Goal: Task Accomplishment & Management: Complete application form

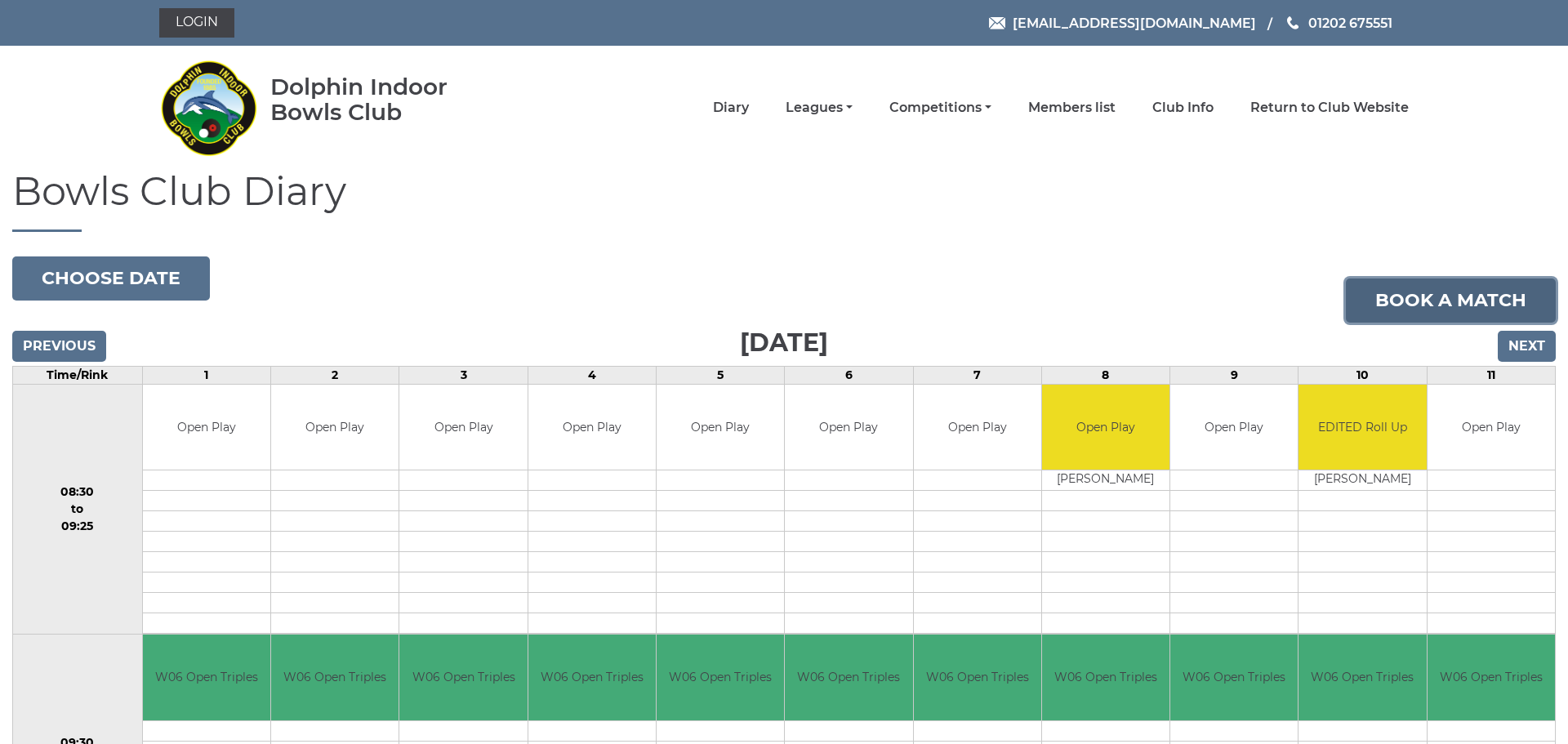
click at [1460, 294] on link "Book a match" at bounding box center [1451, 300] width 210 height 44
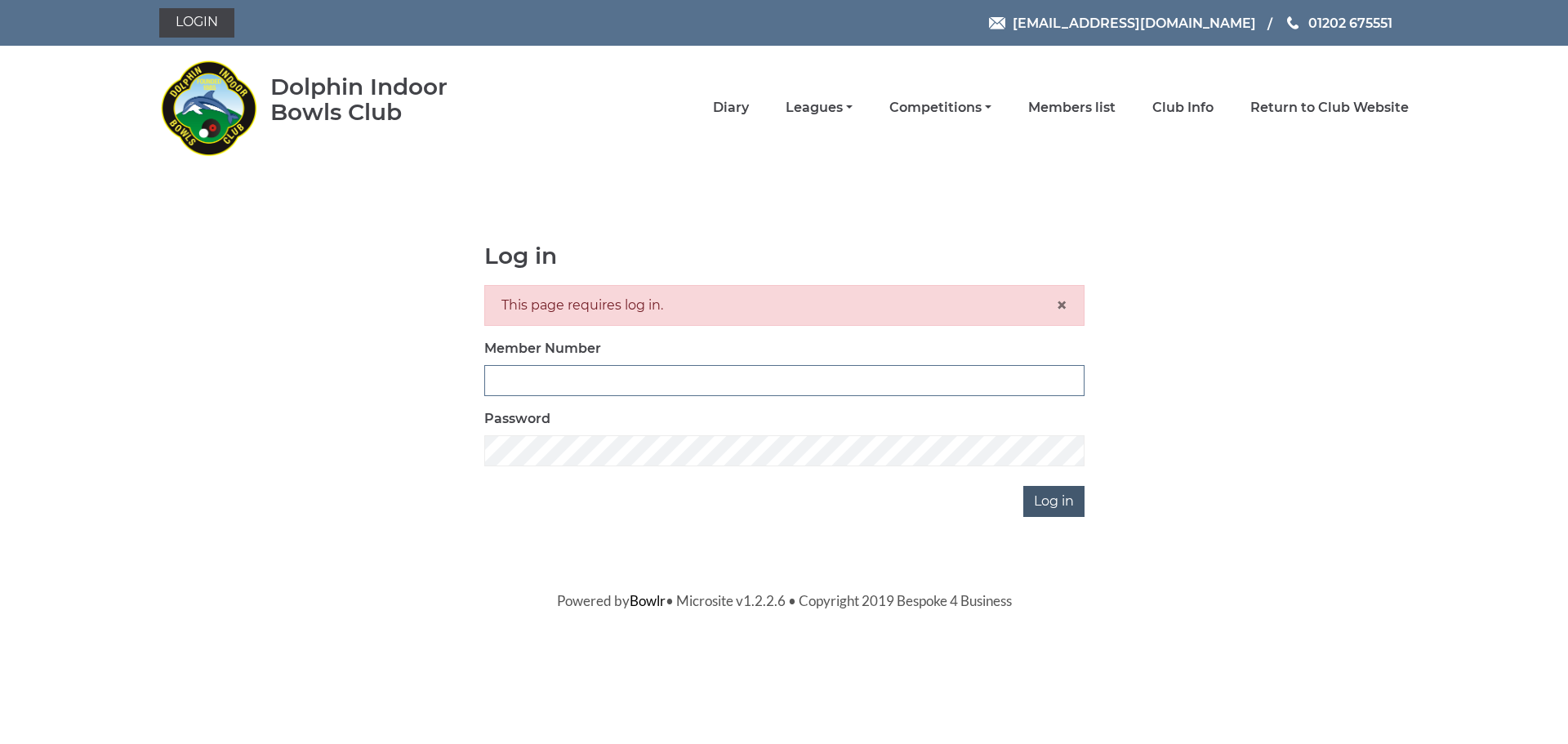
type input "3228"
click at [1056, 499] on input "Log in" at bounding box center [1054, 501] width 62 height 31
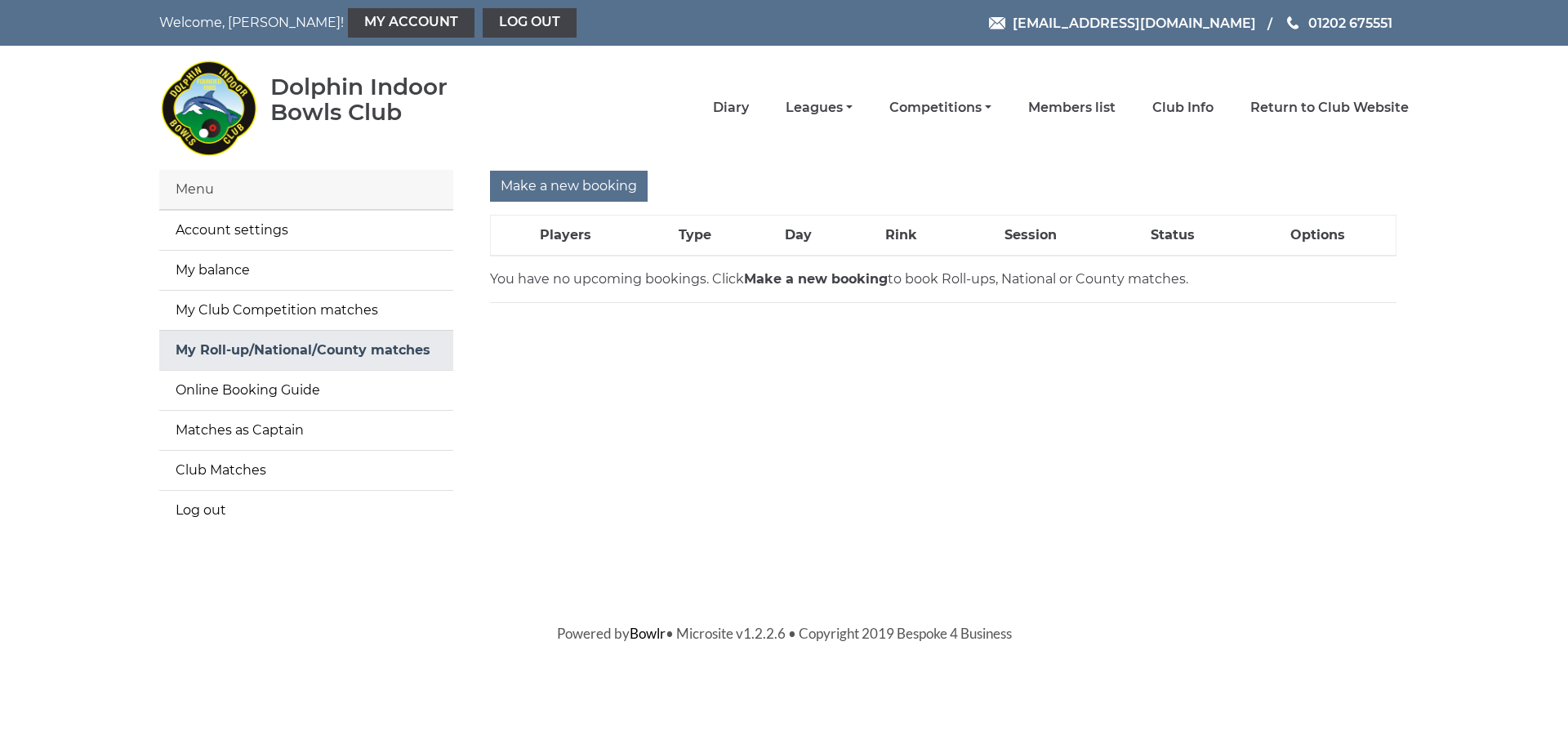
click at [224, 345] on link "My Roll-up/National/County matches" at bounding box center [306, 350] width 294 height 39
click at [586, 190] on input "Make a new booking" at bounding box center [569, 186] width 158 height 31
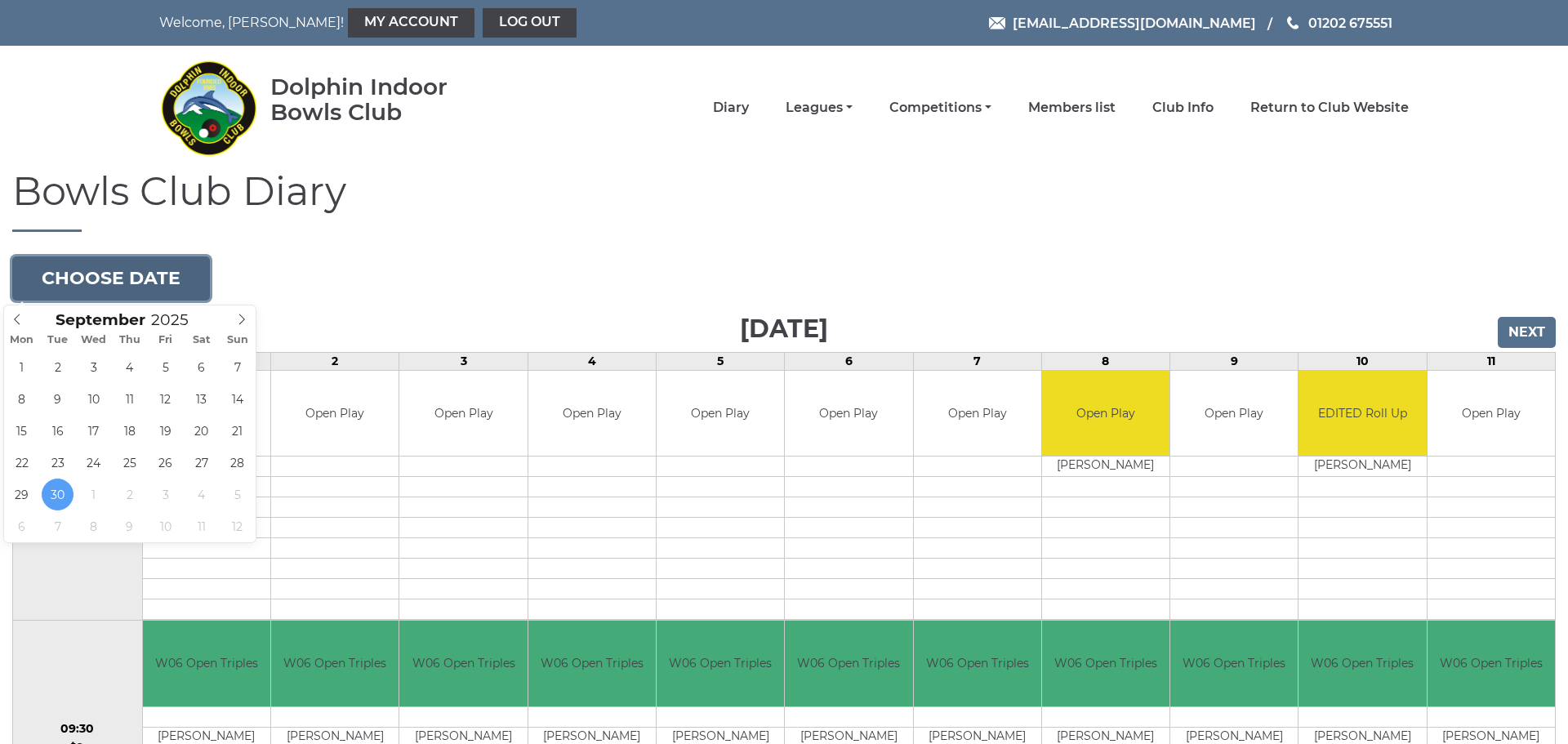
click at [141, 279] on button "Choose date" at bounding box center [111, 278] width 197 height 44
type input "[DATE]"
